Goal: Task Accomplishment & Management: Complete application form

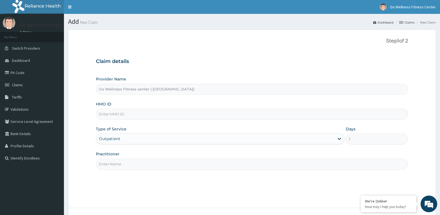
click at [115, 116] on input "HMO ID" at bounding box center [252, 114] width 312 height 11
click at [119, 113] on input "HMO ID" at bounding box center [252, 114] width 312 height 11
click at [151, 117] on input "HMO ID" at bounding box center [252, 114] width 312 height 11
type input "a"
type input "AOM/10033/A"
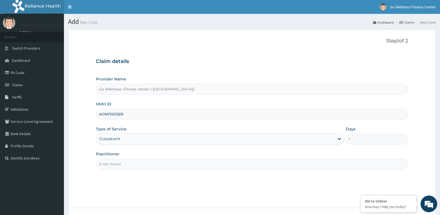
click at [141, 165] on input "Practitioner" at bounding box center [252, 164] width 312 height 11
paste input "G"
click at [123, 165] on input "Practitioner" at bounding box center [252, 164] width 312 height 11
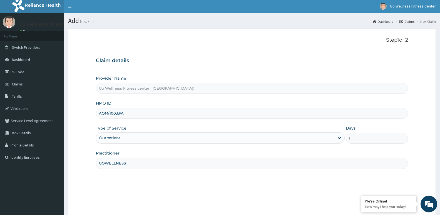
scroll to position [43, 0]
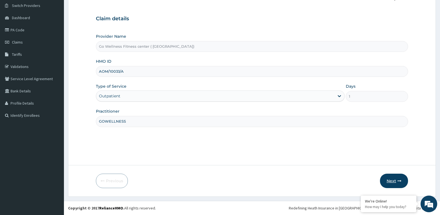
type input "GOWELLNESS"
click at [391, 182] on button "Next" at bounding box center [394, 181] width 28 height 14
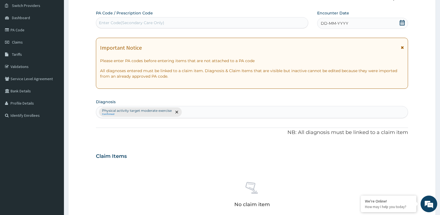
click at [130, 25] on div "Enter Code(Secondary Care Only)" at bounding box center [131, 23] width 65 height 6
type input "PA/037EB8"
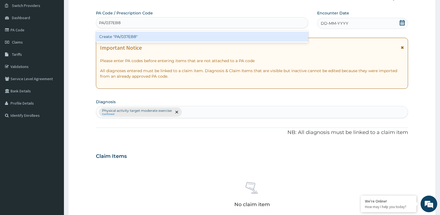
click at [128, 37] on div "Create "PA/037EB8"" at bounding box center [202, 37] width 212 height 10
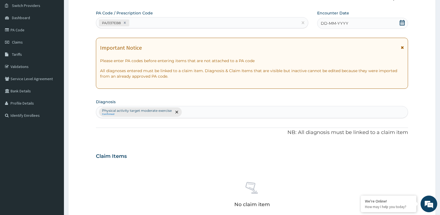
click at [403, 23] on icon at bounding box center [402, 23] width 5 height 6
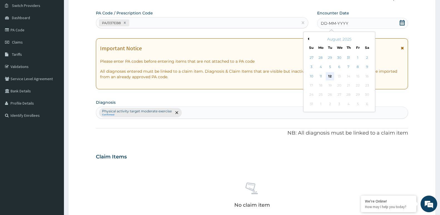
click at [331, 78] on div "12" at bounding box center [330, 76] width 8 height 8
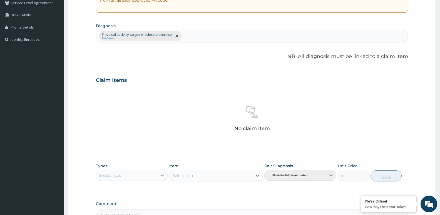
scroll to position [128, 0]
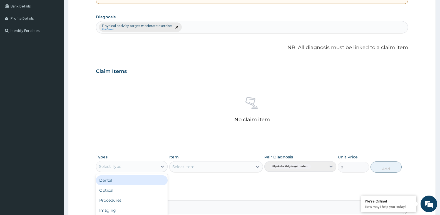
drag, startPoint x: 133, startPoint y: 165, endPoint x: 133, endPoint y: 168, distance: 3.1
click at [133, 168] on div "Select Type" at bounding box center [126, 166] width 61 height 9
type input "GYM"
click at [105, 180] on div "Gym" at bounding box center [132, 181] width 72 height 10
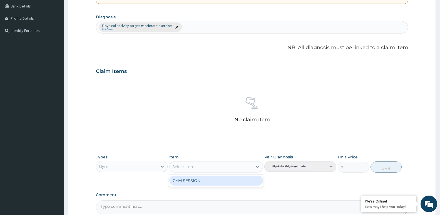
click at [208, 165] on div "Select Item" at bounding box center [211, 167] width 83 height 9
click at [199, 181] on div "GYM SESSION" at bounding box center [216, 181] width 94 height 10
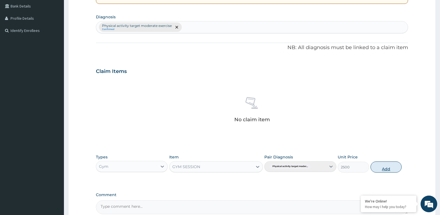
click at [386, 171] on button "Add" at bounding box center [386, 167] width 31 height 11
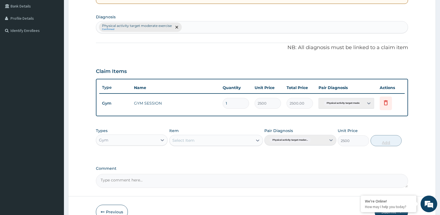
type input "0"
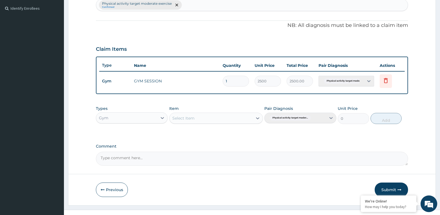
scroll to position [159, 0]
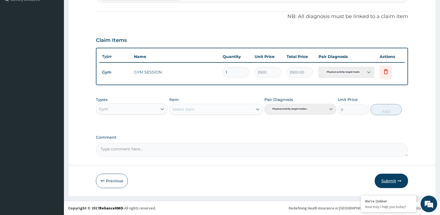
click at [384, 176] on button "Submit" at bounding box center [391, 181] width 33 height 14
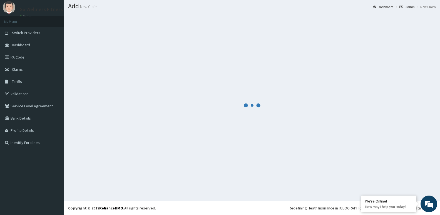
scroll to position [16, 0]
